Goal: Information Seeking & Learning: Understand process/instructions

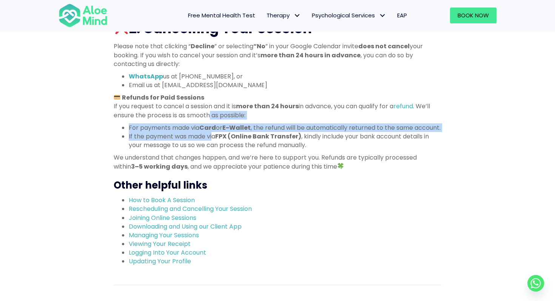
drag, startPoint x: 210, startPoint y: 117, endPoint x: 213, endPoint y: 144, distance: 27.0
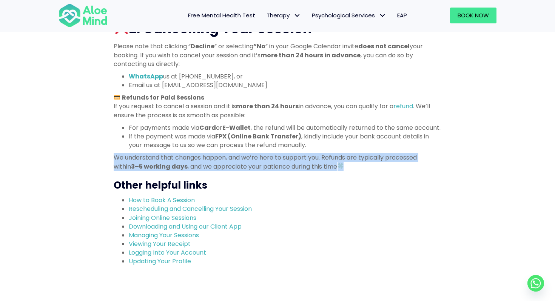
drag, startPoint x: 236, startPoint y: 181, endPoint x: 226, endPoint y: 159, distance: 23.5
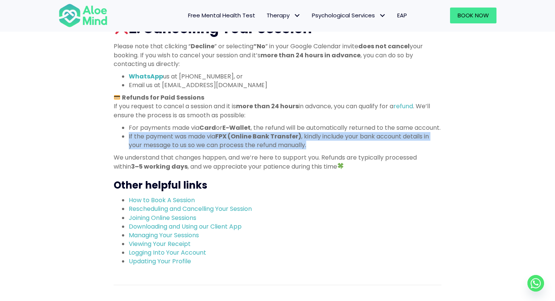
drag, startPoint x: 332, startPoint y: 151, endPoint x: 304, endPoint y: 137, distance: 30.9
click at [304, 137] on ul "For payments made via Card or E-Wallet , the refund will be automatically retur…" at bounding box center [278, 137] width 328 height 26
click at [304, 132] on li "For payments made via Card or E-Wallet , the refund will be automatically retur…" at bounding box center [285, 128] width 313 height 9
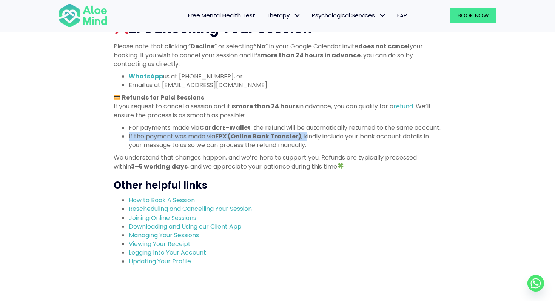
drag, startPoint x: 301, startPoint y: 136, endPoint x: 309, endPoint y: 153, distance: 18.6
click at [309, 150] on ul "For payments made via Card or E-Wallet , the refund will be automatically retur…" at bounding box center [278, 137] width 328 height 26
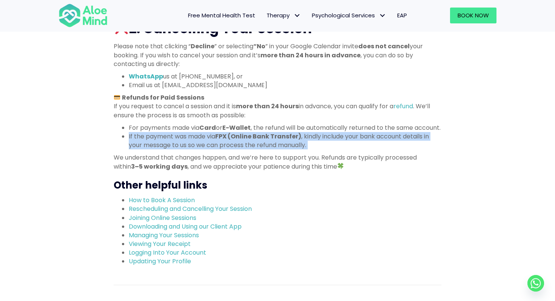
drag, startPoint x: 330, startPoint y: 160, endPoint x: 307, endPoint y: 138, distance: 32.3
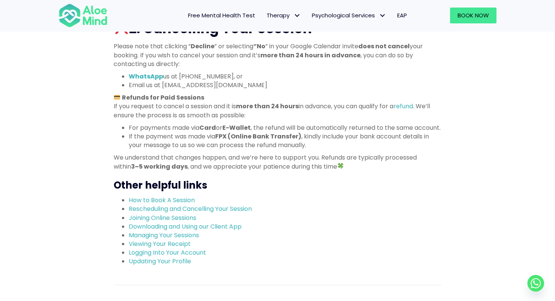
click at [332, 171] on p "We understand that changes happen, and we’re here to support you. Refunds are t…" at bounding box center [278, 161] width 328 height 17
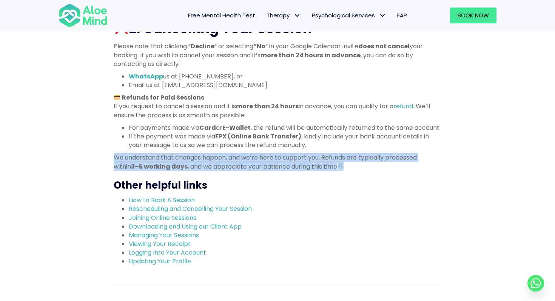
drag, startPoint x: 331, startPoint y: 186, endPoint x: 312, endPoint y: 161, distance: 32.0
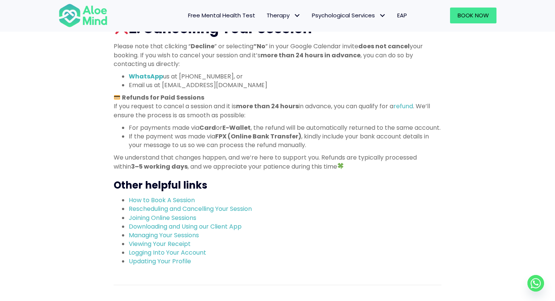
click at [338, 192] on h3 "Other helpful links" at bounding box center [278, 186] width 328 height 14
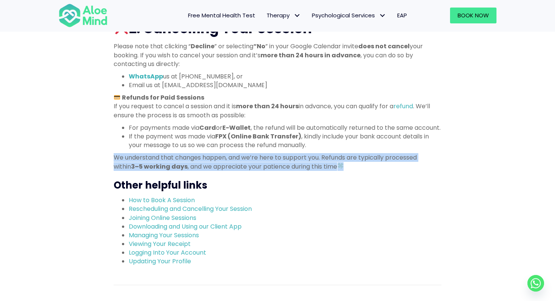
drag, startPoint x: 338, startPoint y: 181, endPoint x: 323, endPoint y: 157, distance: 28.1
click at [329, 171] on p "We understand that changes happen, and we’re here to support you. Refunds are t…" at bounding box center [278, 161] width 328 height 17
drag, startPoint x: 329, startPoint y: 175, endPoint x: 317, endPoint y: 154, distance: 24.5
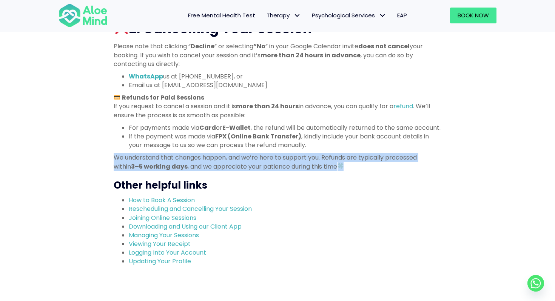
click at [320, 165] on p "We understand that changes happen, and we’re here to support you. Refunds are t…" at bounding box center [278, 161] width 328 height 17
drag, startPoint x: 317, startPoint y: 157, endPoint x: 329, endPoint y: 179, distance: 24.7
click at [329, 171] on p "We understand that changes happen, and we’re here to support you. Refunds are t…" at bounding box center [278, 161] width 328 height 17
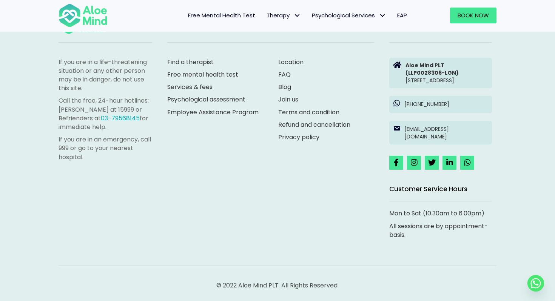
scroll to position [952, 0]
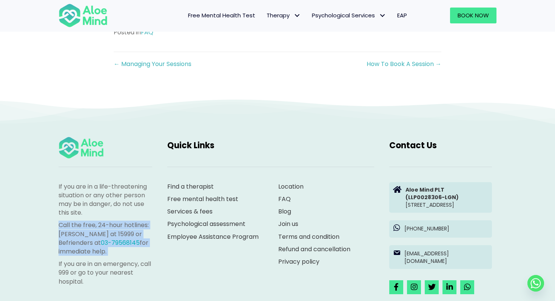
drag, startPoint x: 85, startPoint y: 222, endPoint x: 77, endPoint y: 266, distance: 44.7
click at [77, 266] on div "If you are in a life-threatening situation or any other person may be in danger…" at bounding box center [106, 234] width 94 height 104
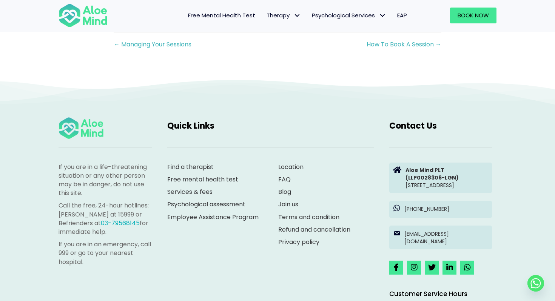
click at [85, 267] on p "If you are in an emergency, call 999 or go to your nearest hospital." at bounding box center [106, 253] width 94 height 26
drag, startPoint x: 87, startPoint y: 276, endPoint x: 48, endPoint y: 251, distance: 46.6
click at [48, 251] on div "If you are in a life-threatening situation or any other person may be in danger…" at bounding box center [277, 242] width 555 height 327
click at [48, 258] on div "If you are in a life-threatening situation or any other person may be in danger…" at bounding box center [277, 242] width 555 height 327
drag, startPoint x: 48, startPoint y: 258, endPoint x: 107, endPoint y: 272, distance: 59.9
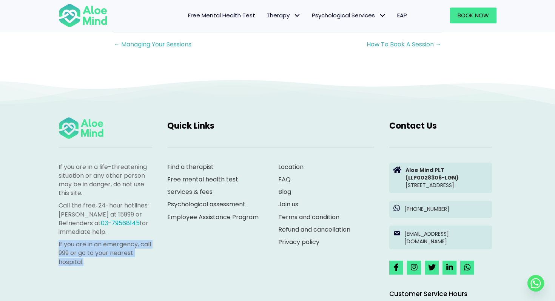
click at [107, 272] on div "If you are in a life-threatening situation or any other person may be in danger…" at bounding box center [277, 242] width 555 height 327
click at [107, 267] on p "If you are in an emergency, call 999 or go to your nearest hospital." at bounding box center [106, 253] width 94 height 26
drag, startPoint x: 107, startPoint y: 272, endPoint x: 45, endPoint y: 246, distance: 66.9
click at [45, 246] on div "If you are in a life-threatening situation or any other person may be in danger…" at bounding box center [277, 242] width 555 height 327
drag, startPoint x: 121, startPoint y: 240, endPoint x: 46, endPoint y: 211, distance: 79.7
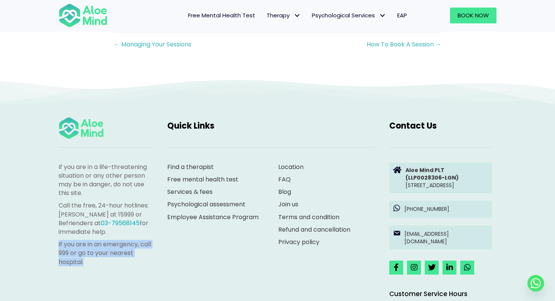
click at [46, 211] on div "If you are in a life-threatening situation or any other person may be in danger…" at bounding box center [277, 242] width 555 height 327
click at [105, 196] on p "If you are in a life-threatening situation or any other person may be in danger…" at bounding box center [106, 180] width 94 height 35
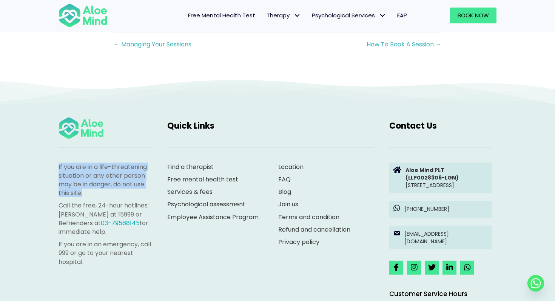
drag, startPoint x: 93, startPoint y: 201, endPoint x: 57, endPoint y: 171, distance: 46.6
click at [57, 171] on div "If you are in a life-threatening situation or any other person may be in danger…" at bounding box center [105, 216] width 109 height 123
click at [45, 177] on div "If you are in a life-threatening situation or any other person may be in danger…" at bounding box center [277, 242] width 555 height 327
drag, startPoint x: 45, startPoint y: 171, endPoint x: 97, endPoint y: 201, distance: 60.8
click at [97, 201] on div "If you are in a life-threatening situation or any other person may be in danger…" at bounding box center [277, 242] width 555 height 327
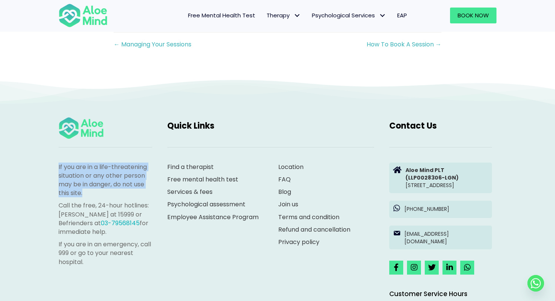
click at [97, 198] on p "If you are in a life-threatening situation or any other person may be in danger…" at bounding box center [106, 180] width 94 height 35
drag, startPoint x: 44, startPoint y: 216, endPoint x: 122, endPoint y: 241, distance: 82.3
click at [122, 241] on div "If you are in a life-threatening situation or any other person may be in danger…" at bounding box center [277, 242] width 555 height 327
click at [122, 236] on p "Call the free, 24-hour hotlines: [PERSON_NAME] at 15999 or Befrienders at 03-79…" at bounding box center [106, 218] width 94 height 35
drag, startPoint x: 120, startPoint y: 242, endPoint x: 124, endPoint y: 270, distance: 27.4
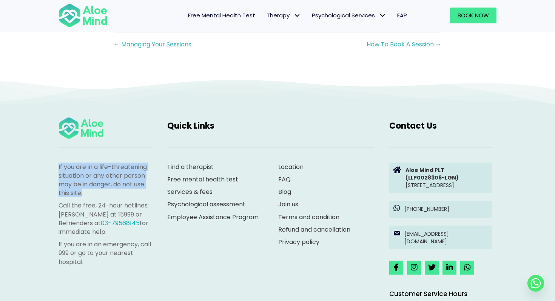
click at [124, 267] on div "If you are in a life-threatening situation or any other person may be in danger…" at bounding box center [106, 215] width 94 height 104
click at [124, 267] on p "If you are in an emergency, call 999 or go to your nearest hospital." at bounding box center [106, 253] width 94 height 26
drag, startPoint x: 121, startPoint y: 242, endPoint x: 118, endPoint y: 206, distance: 36.7
click at [118, 206] on div "If you are in a life-threatening situation or any other person may be in danger…" at bounding box center [106, 215] width 94 height 104
click at [105, 198] on p "If you are in a life-threatening situation or any other person may be in danger…" at bounding box center [106, 180] width 94 height 35
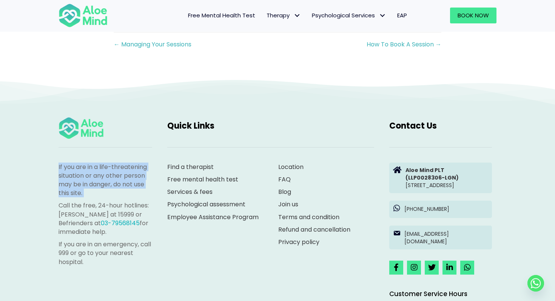
drag, startPoint x: 105, startPoint y: 200, endPoint x: 102, endPoint y: 171, distance: 29.2
click at [102, 171] on div "If you are in a life-threatening situation or any other person may be in danger…" at bounding box center [105, 216] width 109 height 123
drag, startPoint x: 102, startPoint y: 171, endPoint x: 111, endPoint y: 202, distance: 33.0
click at [111, 202] on div "If you are in a life-threatening situation or any other person may be in danger…" at bounding box center [105, 216] width 109 height 123
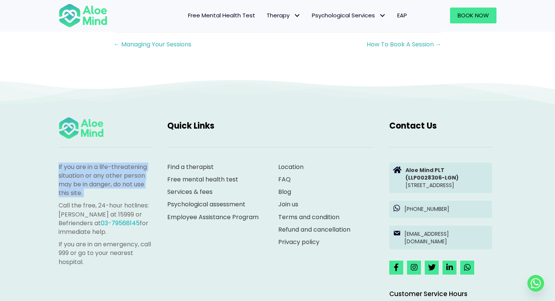
click at [111, 198] on p "If you are in a life-threatening situation or any other person may be in danger…" at bounding box center [106, 180] width 94 height 35
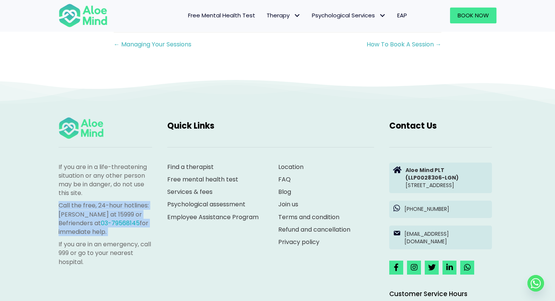
drag, startPoint x: 111, startPoint y: 202, endPoint x: 114, endPoint y: 241, distance: 38.7
click at [114, 241] on div "If you are in a life-threatening situation or any other person may be in danger…" at bounding box center [106, 215] width 94 height 104
click at [114, 236] on p "Call the free, 24-hour hotlines: [PERSON_NAME] at 15999 or Befrienders at 03-79…" at bounding box center [106, 218] width 94 height 35
drag, startPoint x: 114, startPoint y: 242, endPoint x: 123, endPoint y: 273, distance: 31.8
click at [123, 267] on div "If you are in a life-threatening situation or any other person may be in danger…" at bounding box center [106, 215] width 94 height 104
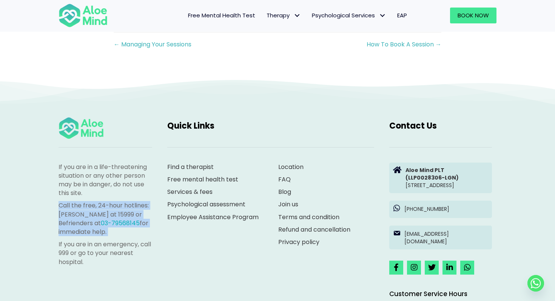
click at [123, 267] on p "If you are in an emergency, call 999 or go to your nearest hospital." at bounding box center [106, 253] width 94 height 26
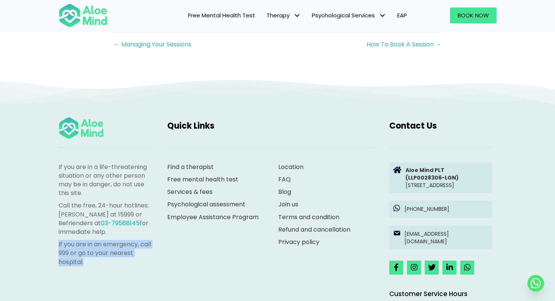
drag, startPoint x: 123, startPoint y: 273, endPoint x: 123, endPoint y: 247, distance: 26.4
click at [123, 247] on div "If you are in a life-threatening situation or any other person may be in danger…" at bounding box center [106, 215] width 94 height 104
click at [116, 236] on p "Call the free, 24-hour hotlines: [PERSON_NAME] at 15999 or Befrienders at 03-79…" at bounding box center [106, 218] width 94 height 35
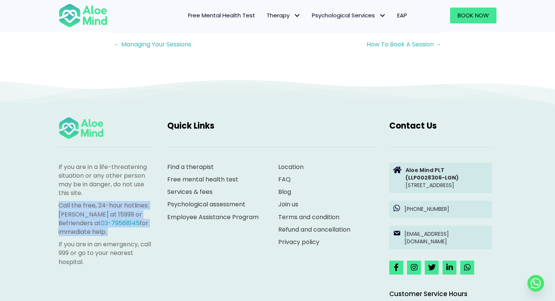
drag, startPoint x: 116, startPoint y: 241, endPoint x: 95, endPoint y: 205, distance: 42.1
click at [95, 205] on div "If you are in a life-threatening situation or any other person may be in danger…" at bounding box center [106, 215] width 94 height 104
click at [91, 198] on p "If you are in a life-threatening situation or any other person may be in danger…" at bounding box center [106, 180] width 94 height 35
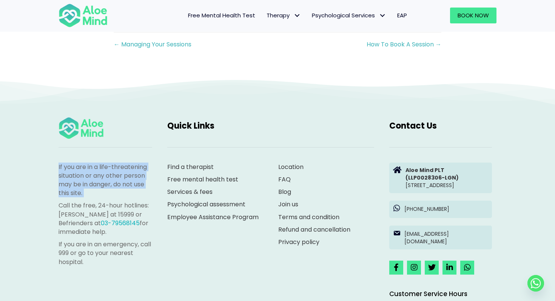
drag, startPoint x: 91, startPoint y: 202, endPoint x: 81, endPoint y: 167, distance: 36.8
click at [81, 167] on div "If you are in a life-threatening situation or any other person may be in danger…" at bounding box center [105, 216] width 109 height 123
click at [97, 166] on div "If you are in a life-threatening situation or any other person may be in danger…" at bounding box center [105, 216] width 109 height 123
drag, startPoint x: 97, startPoint y: 166, endPoint x: 97, endPoint y: 204, distance: 37.8
click at [97, 204] on div "If you are in a life-threatening situation or any other person may be in danger…" at bounding box center [105, 216] width 109 height 123
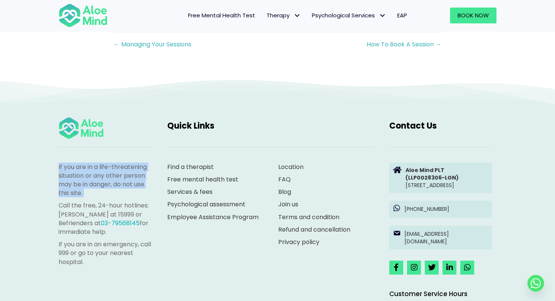
click at [97, 198] on p "If you are in a life-threatening situation or any other person may be in danger…" at bounding box center [106, 180] width 94 height 35
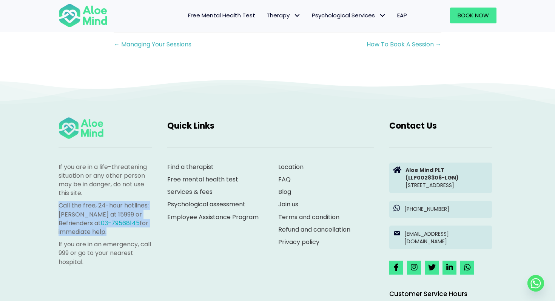
drag, startPoint x: 97, startPoint y: 204, endPoint x: 102, endPoint y: 241, distance: 38.1
click at [102, 241] on div "If you are in a life-threatening situation or any other person may be in danger…" at bounding box center [106, 215] width 94 height 104
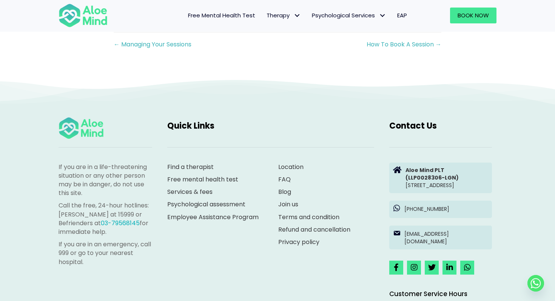
click at [112, 247] on div "If you are in a life-threatening situation or any other person may be in danger…" at bounding box center [106, 215] width 94 height 104
drag, startPoint x: 112, startPoint y: 247, endPoint x: 110, endPoint y: 271, distance: 23.9
click at [110, 267] on div "If you are in a life-threatening situation or any other person may be in danger…" at bounding box center [106, 215] width 94 height 104
click at [110, 267] on p "If you are in an emergency, call 999 or go to your nearest hospital." at bounding box center [106, 253] width 94 height 26
drag, startPoint x: 110, startPoint y: 244, endPoint x: 97, endPoint y: 209, distance: 36.9
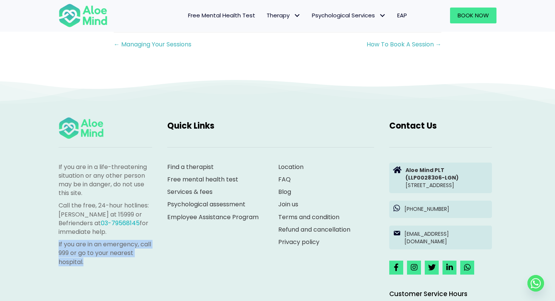
click at [97, 209] on div "If you are in a life-threatening situation or any other person may be in danger…" at bounding box center [106, 215] width 94 height 104
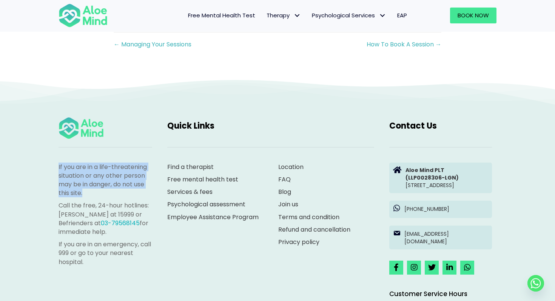
drag, startPoint x: 97, startPoint y: 199, endPoint x: 85, endPoint y: 163, distance: 37.7
click at [85, 163] on div "If you are in a life-threatening situation or any other person may be in danger…" at bounding box center [105, 193] width 109 height 169
click at [85, 155] on div at bounding box center [105, 147] width 109 height 15
drag, startPoint x: 85, startPoint y: 163, endPoint x: 93, endPoint y: 206, distance: 43.3
click at [93, 206] on div "If you are in a life-threatening situation or any other person may be in danger…" at bounding box center [105, 193] width 109 height 169
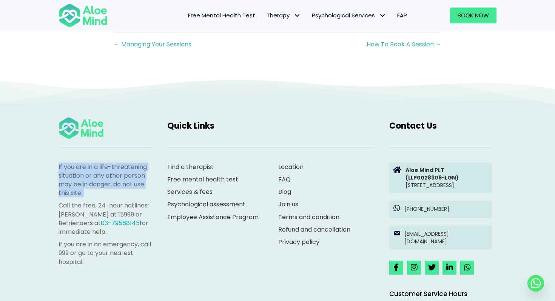
click at [99, 198] on p "If you are in a life-threatening situation or any other person may be in danger…" at bounding box center [106, 180] width 94 height 35
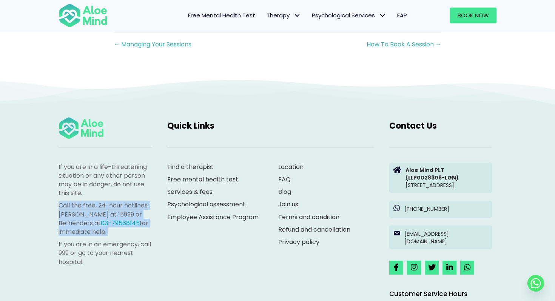
drag, startPoint x: 99, startPoint y: 204, endPoint x: 116, endPoint y: 242, distance: 42.2
click at [116, 242] on div "If you are in a life-threatening situation or any other person may be in danger…" at bounding box center [106, 215] width 94 height 104
click at [116, 236] on p "Call the free, 24-hour hotlines: [PERSON_NAME] at 15999 or Befrienders at 03-79…" at bounding box center [106, 218] width 94 height 35
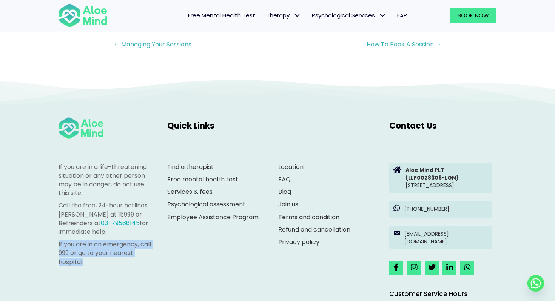
drag, startPoint x: 117, startPoint y: 247, endPoint x: 117, endPoint y: 283, distance: 35.9
click at [117, 278] on div "If you are in a life-threatening situation or any other person may be in danger…" at bounding box center [105, 216] width 109 height 123
drag, startPoint x: 110, startPoint y: 239, endPoint x: 55, endPoint y: 217, distance: 59.5
click at [55, 217] on div "If you are in a life-threatening situation or any other person may be in danger…" at bounding box center [105, 216] width 109 height 123
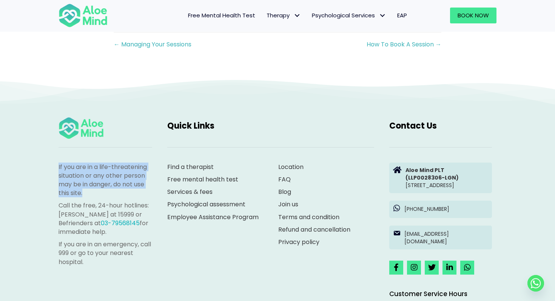
drag, startPoint x: 107, startPoint y: 204, endPoint x: 41, endPoint y: 173, distance: 72.6
click at [41, 173] on div "If you are in a life-threatening situation or any other person may be in danger…" at bounding box center [277, 242] width 555 height 327
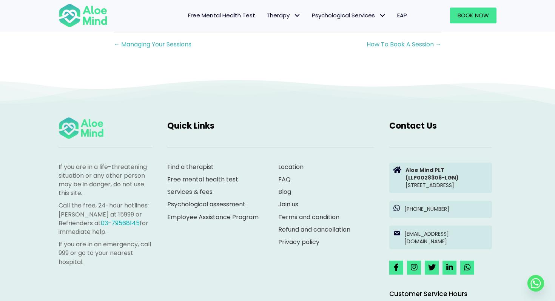
click at [43, 236] on div "If you are in a life-threatening situation or any other person may be in danger…" at bounding box center [277, 242] width 555 height 327
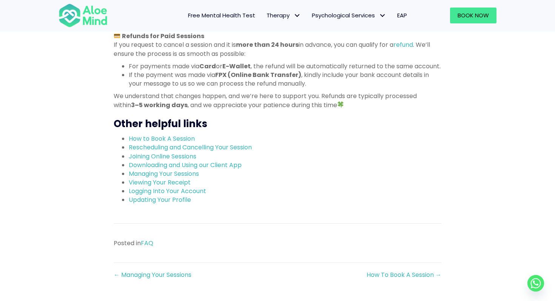
scroll to position [702, 0]
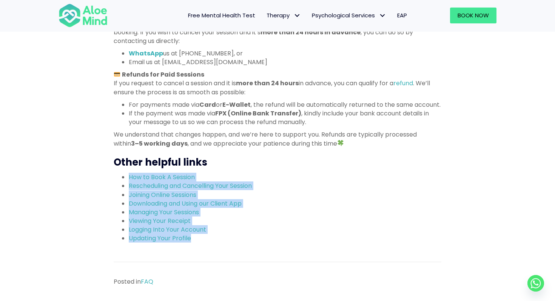
drag, startPoint x: 232, startPoint y: 255, endPoint x: 222, endPoint y: 178, distance: 78.4
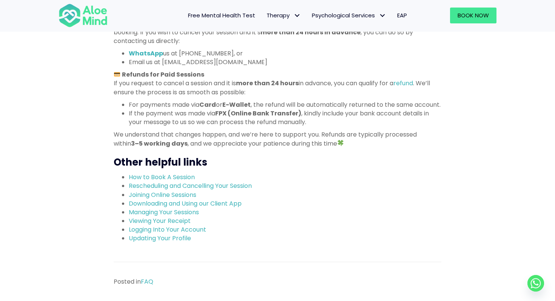
click at [289, 166] on h3 "Other helpful links" at bounding box center [278, 163] width 328 height 14
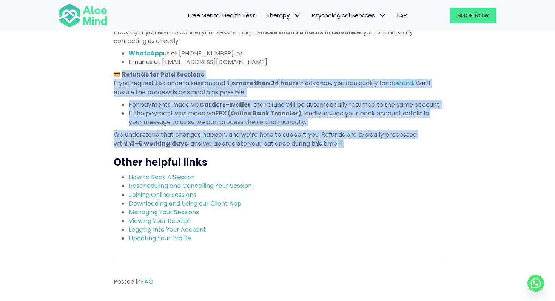
drag, startPoint x: 287, startPoint y: 161, endPoint x: 238, endPoint y: 71, distance: 102.2
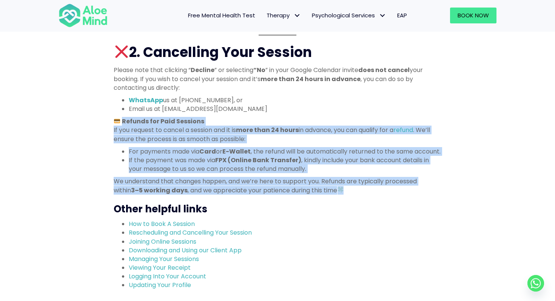
scroll to position [646, 0]
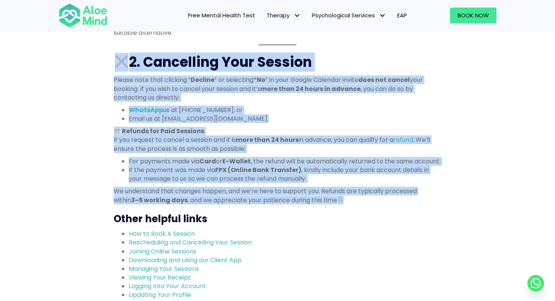
drag, startPoint x: 197, startPoint y: 46, endPoint x: 293, endPoint y: 218, distance: 197.1
drag, startPoint x: 293, startPoint y: 218, endPoint x: 272, endPoint y: 46, distance: 172.8
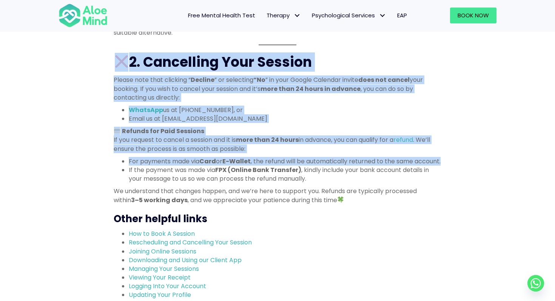
drag, startPoint x: 249, startPoint y: 47, endPoint x: 352, endPoint y: 190, distance: 175.9
drag, startPoint x: 357, startPoint y: 221, endPoint x: 332, endPoint y: 59, distance: 163.7
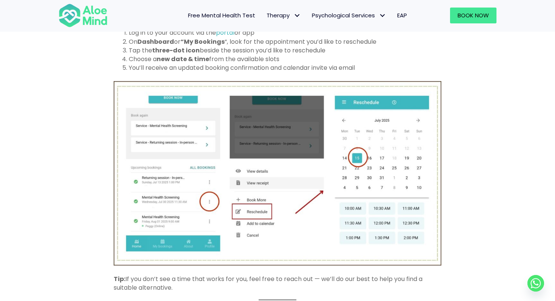
scroll to position [178, 0]
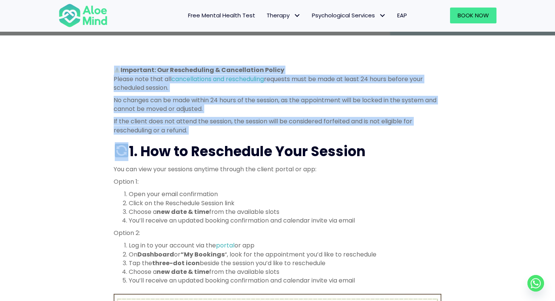
drag, startPoint x: 283, startPoint y: 57, endPoint x: 310, endPoint y: 137, distance: 83.7
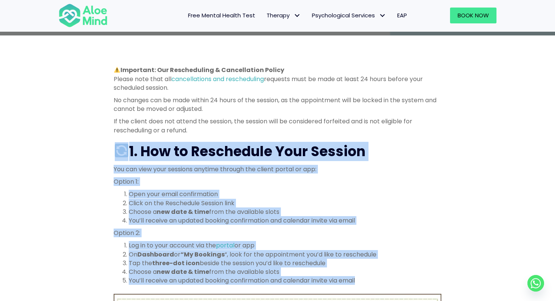
drag, startPoint x: 292, startPoint y: 138, endPoint x: 406, endPoint y: 280, distance: 182.1
click at [406, 280] on li "You’ll receive an updated booking confirmation and calendar invite via email" at bounding box center [285, 280] width 313 height 9
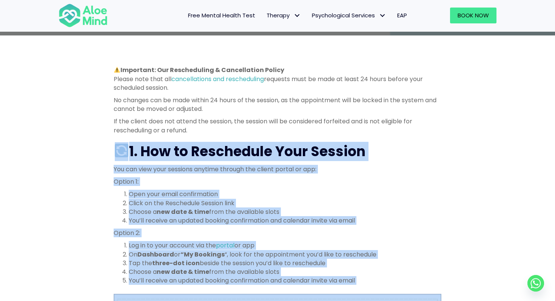
drag, startPoint x: 406, startPoint y: 280, endPoint x: 394, endPoint y: 141, distance: 139.5
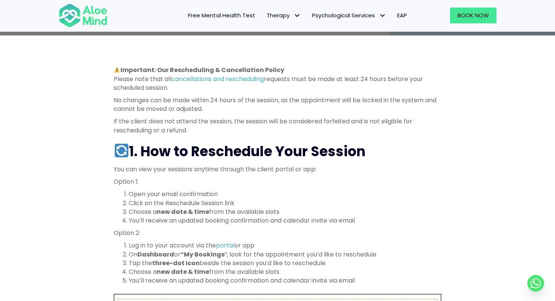
click at [421, 132] on p "If the client does not attend the session, the session will be considered forfe…" at bounding box center [278, 125] width 328 height 17
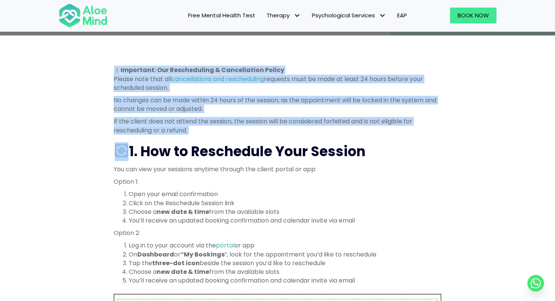
drag, startPoint x: 421, startPoint y: 132, endPoint x: 402, endPoint y: 49, distance: 85.2
drag, startPoint x: 379, startPoint y: 51, endPoint x: 388, endPoint y: 129, distance: 78.7
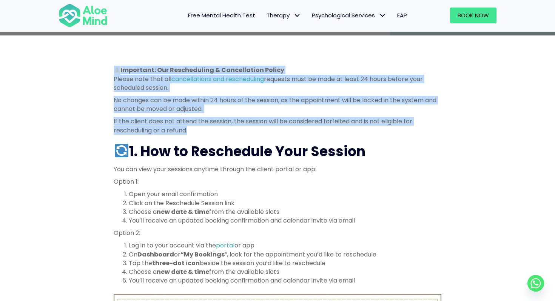
click at [388, 129] on p "If the client does not attend the session, the session will be considered forfe…" at bounding box center [278, 125] width 328 height 17
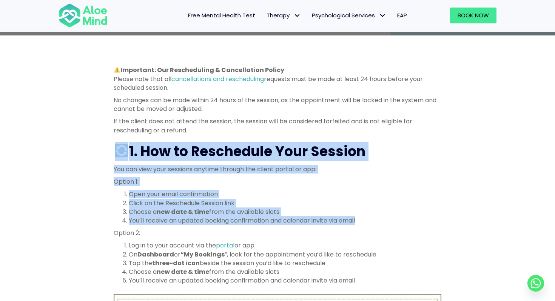
drag, startPoint x: 383, startPoint y: 133, endPoint x: 378, endPoint y: 217, distance: 84.0
click at [378, 217] on li "You’ll receive an updated booking confirmation and calendar invite via email" at bounding box center [285, 220] width 313 height 9
drag, startPoint x: 378, startPoint y: 217, endPoint x: 361, endPoint y: 135, distance: 83.6
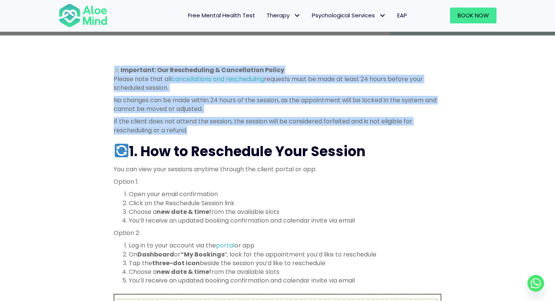
drag, startPoint x: 199, startPoint y: 131, endPoint x: 100, endPoint y: 62, distance: 121.2
drag, startPoint x: 100, startPoint y: 62, endPoint x: 165, endPoint y: 139, distance: 100.5
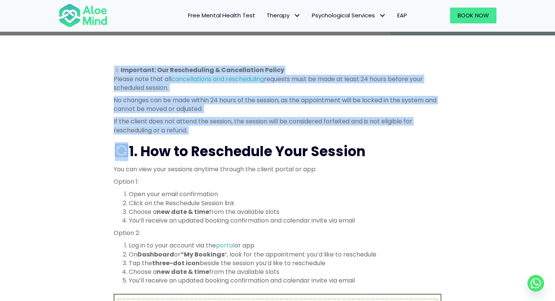
click at [217, 129] on p "If the client does not attend the session, the session will be considered forfe…" at bounding box center [278, 125] width 328 height 17
drag, startPoint x: 217, startPoint y: 129, endPoint x: 181, endPoint y: 57, distance: 80.7
click at [205, 133] on p "If the client does not attend the session, the session will be considered forfe…" at bounding box center [278, 125] width 328 height 17
